Goal: Check status: Check status

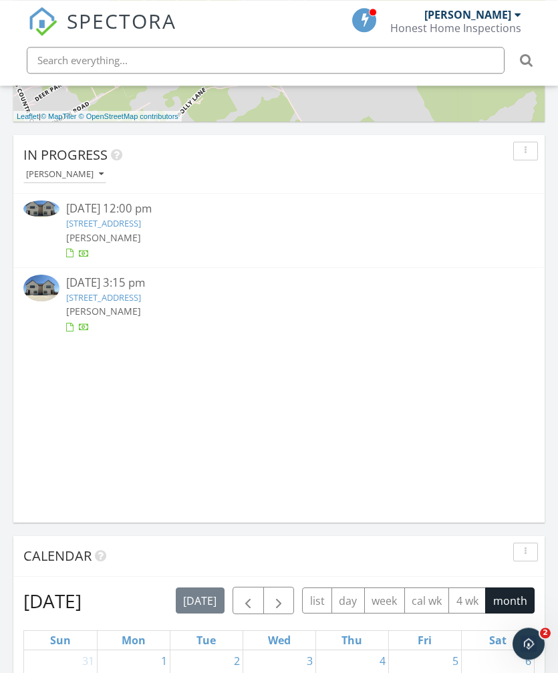
scroll to position [1094, 0]
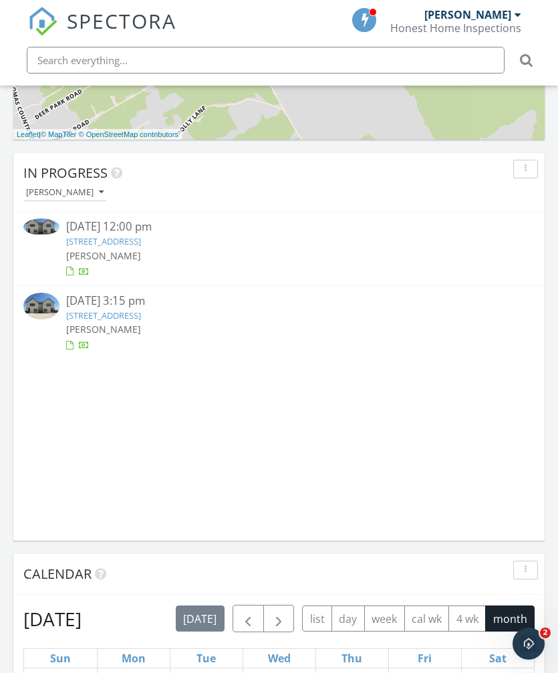
click at [141, 240] on link "[STREET_ADDRESS]" at bounding box center [103, 241] width 75 height 12
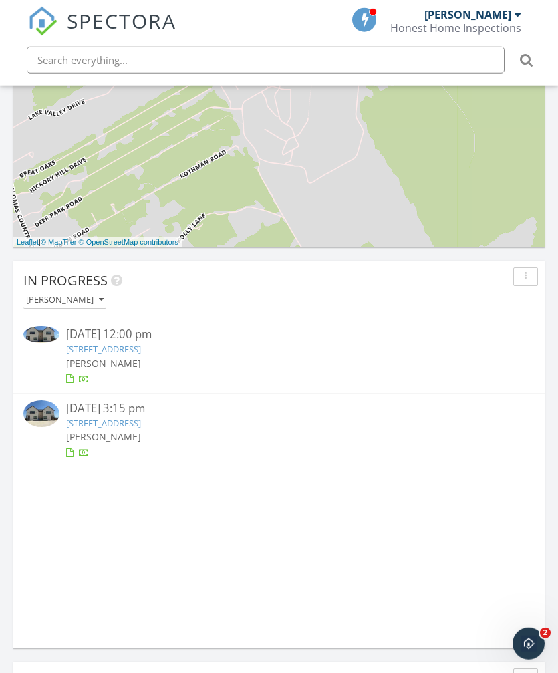
scroll to position [987, 0]
click at [141, 422] on link "[STREET_ADDRESS]" at bounding box center [103, 422] width 75 height 12
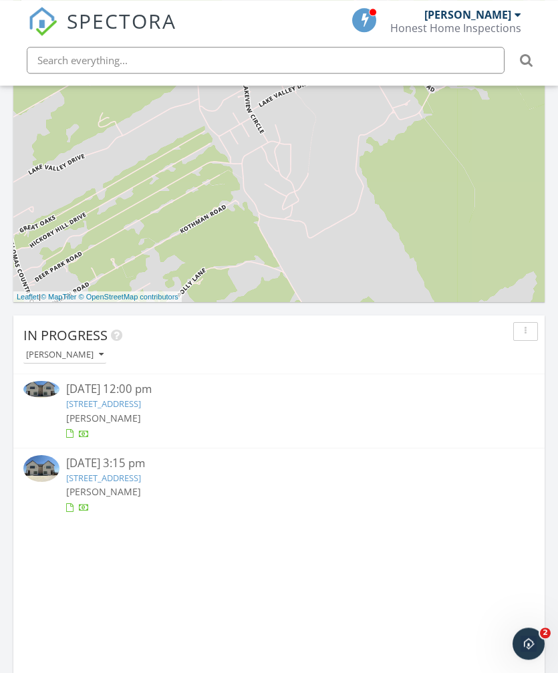
scroll to position [933, 0]
click at [141, 402] on link "[STREET_ADDRESS]" at bounding box center [103, 402] width 75 height 12
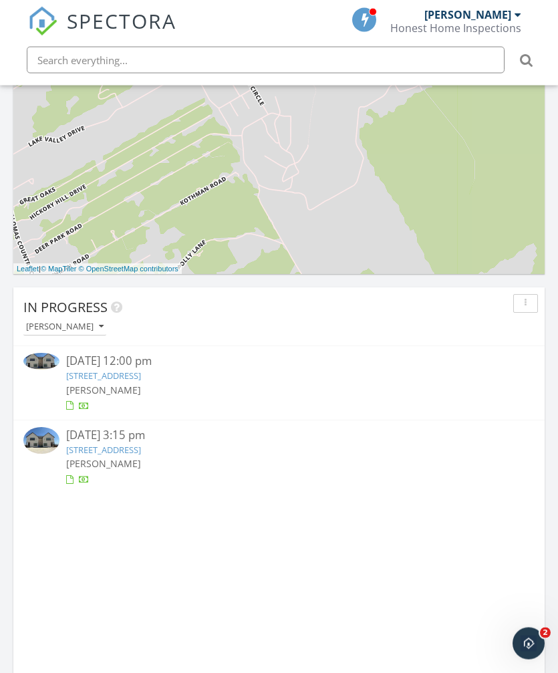
scroll to position [960, 0]
click at [141, 374] on link "[STREET_ADDRESS]" at bounding box center [103, 375] width 75 height 12
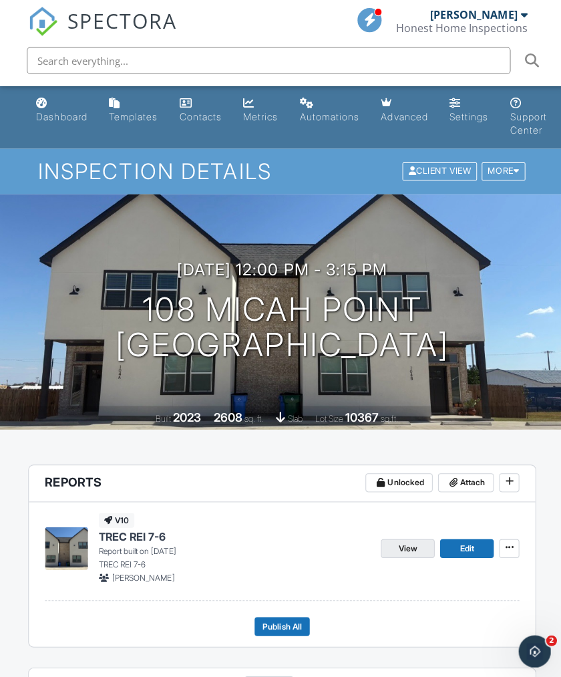
click at [403, 540] on span "View" at bounding box center [405, 544] width 19 height 13
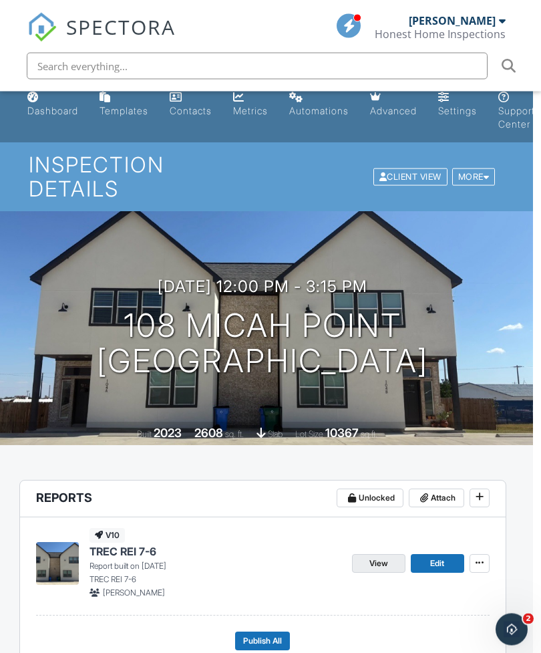
scroll to position [0, 8]
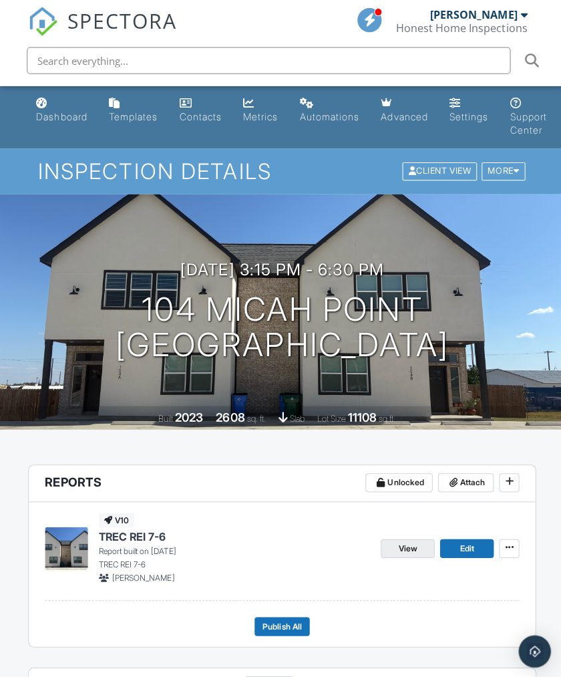
click at [405, 538] on span "View" at bounding box center [405, 544] width 19 height 13
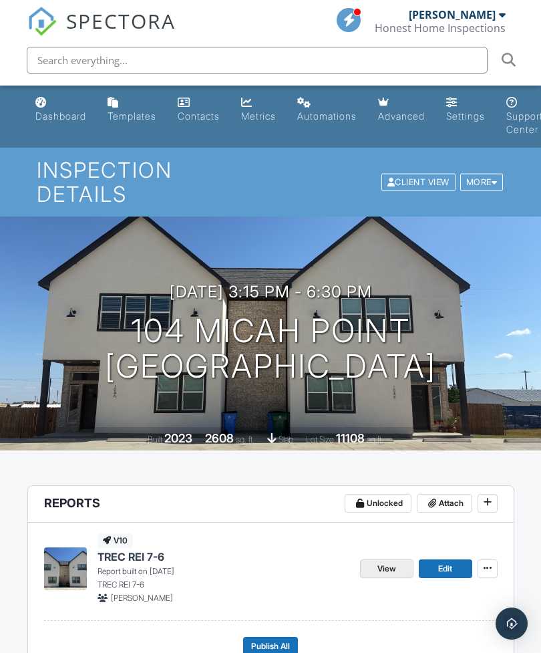
scroll to position [14, 8]
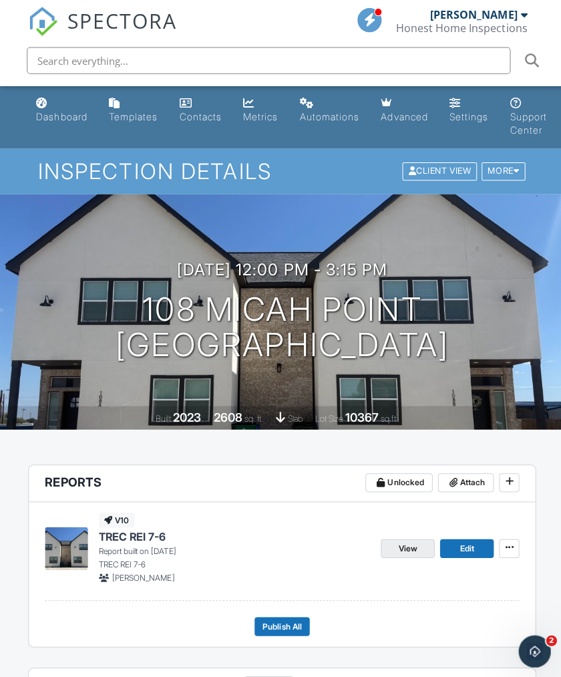
click at [397, 542] on span "View" at bounding box center [405, 544] width 19 height 13
